Goal: Find specific page/section: Find specific page/section

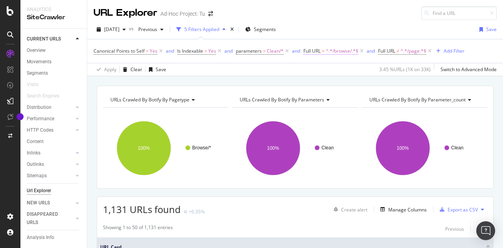
click at [345, 50] on span "^.*/browse/.*$" at bounding box center [342, 51] width 33 height 11
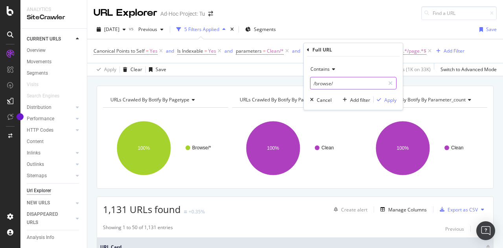
click at [343, 86] on input "/browse/" at bounding box center [347, 83] width 74 height 13
paste input "[URL][DOMAIN_NAME]"
type input "[URL][DOMAIN_NAME]"
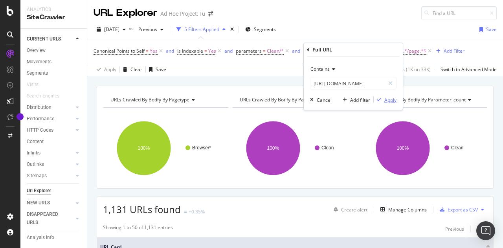
scroll to position [0, 0]
click at [387, 99] on div "Apply" at bounding box center [390, 99] width 12 height 7
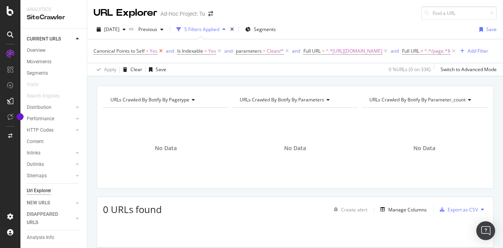
click at [160, 50] on icon at bounding box center [161, 51] width 7 height 8
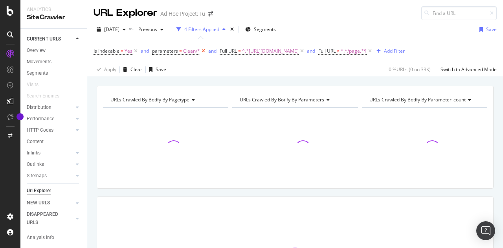
click at [202, 50] on icon at bounding box center [203, 51] width 7 height 8
click at [134, 50] on icon at bounding box center [135, 51] width 7 height 8
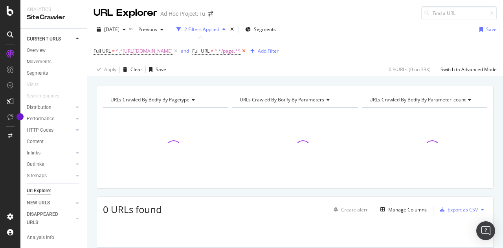
click at [247, 49] on icon at bounding box center [243, 51] width 7 height 8
